Goal: Transaction & Acquisition: Purchase product/service

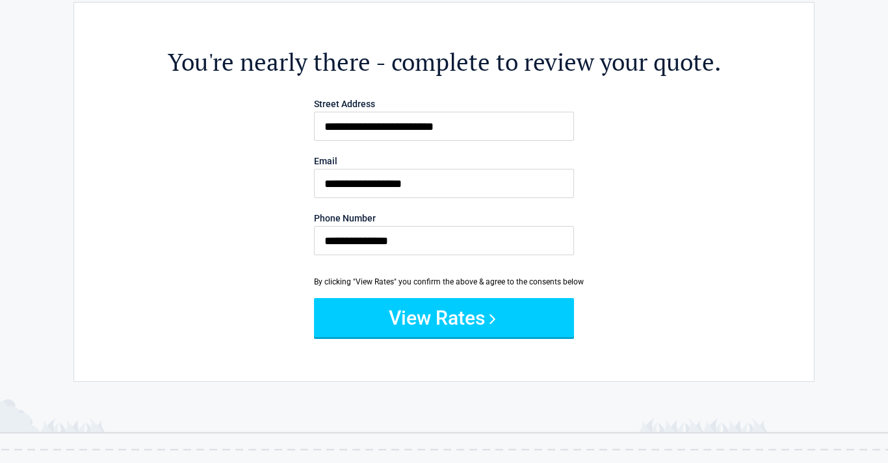
scroll to position [43, 0]
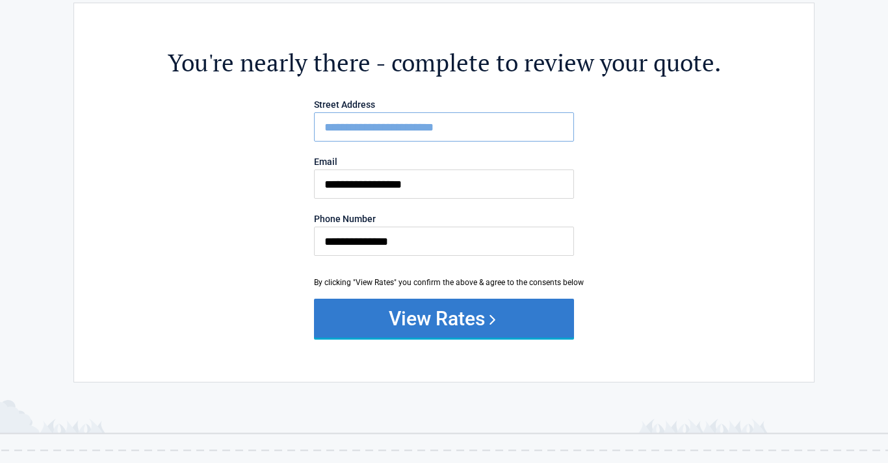
click at [439, 319] on button "View Rates" at bounding box center [444, 318] width 260 height 39
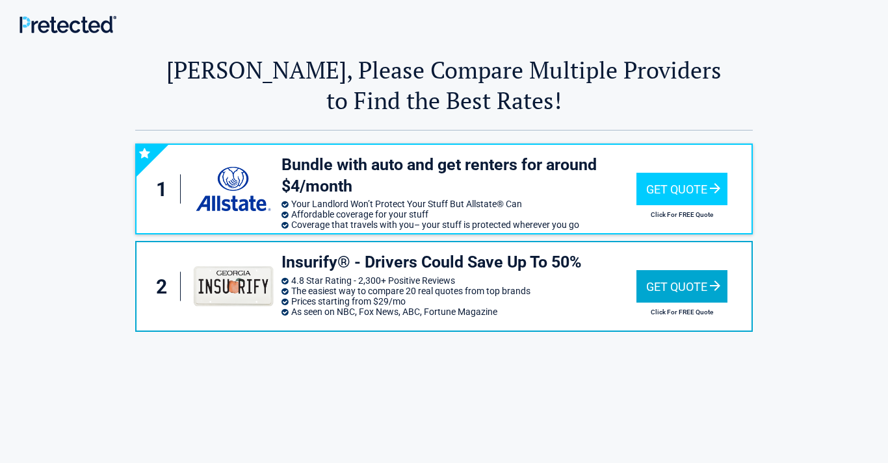
click at [688, 313] on h2 "Click For FREE Quote" at bounding box center [681, 312] width 91 height 7
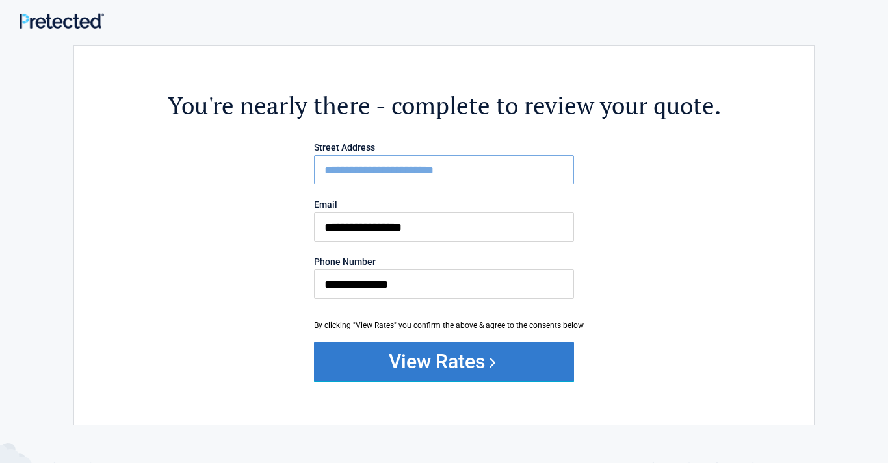
click at [442, 359] on button "View Rates" at bounding box center [444, 361] width 260 height 39
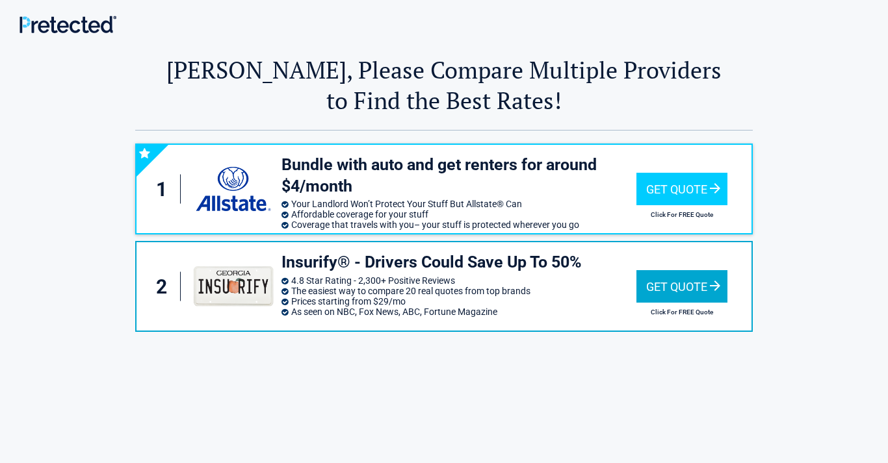
click at [666, 286] on div "Get Quote" at bounding box center [681, 286] width 91 height 33
